Goal: Transaction & Acquisition: Purchase product/service

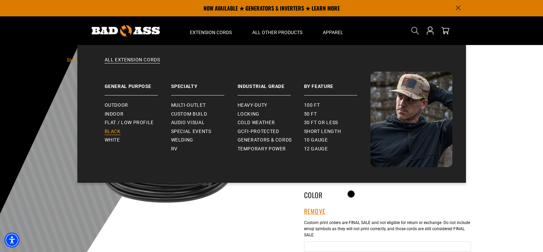
click at [114, 130] on span "Black" at bounding box center [113, 131] width 16 height 6
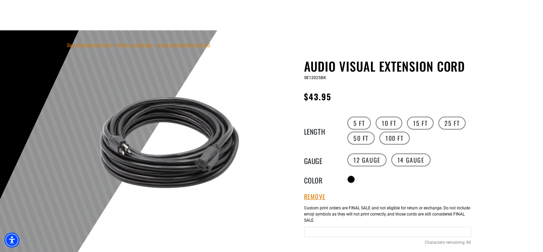
scroll to position [18, 0]
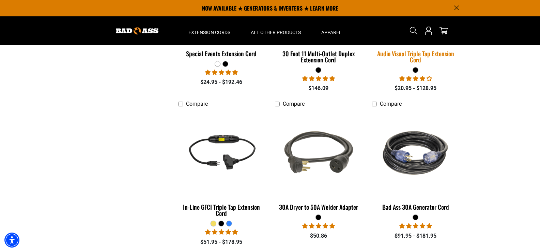
scroll to position [556, 0]
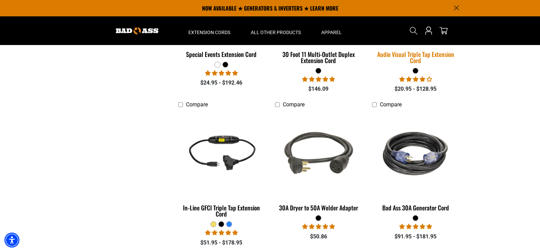
click at [436, 63] on link "Audio Visual Triple Tap Extension Cord" at bounding box center [415, 13] width 87 height 110
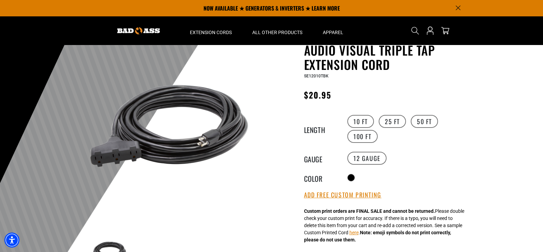
scroll to position [30, 0]
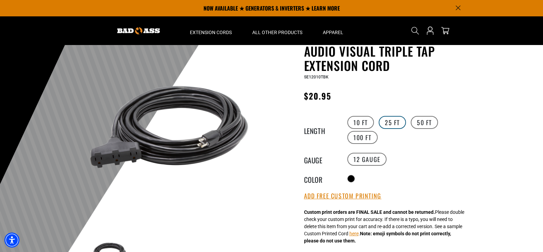
click at [392, 121] on label "25 FT" at bounding box center [392, 122] width 27 height 13
click at [414, 121] on label "50 FT" at bounding box center [424, 122] width 27 height 13
click at [373, 134] on label "100 FT" at bounding box center [362, 137] width 30 height 13
click at [427, 121] on label "50 FT" at bounding box center [424, 122] width 27 height 13
